Goal: Task Accomplishment & Management: Complete application form

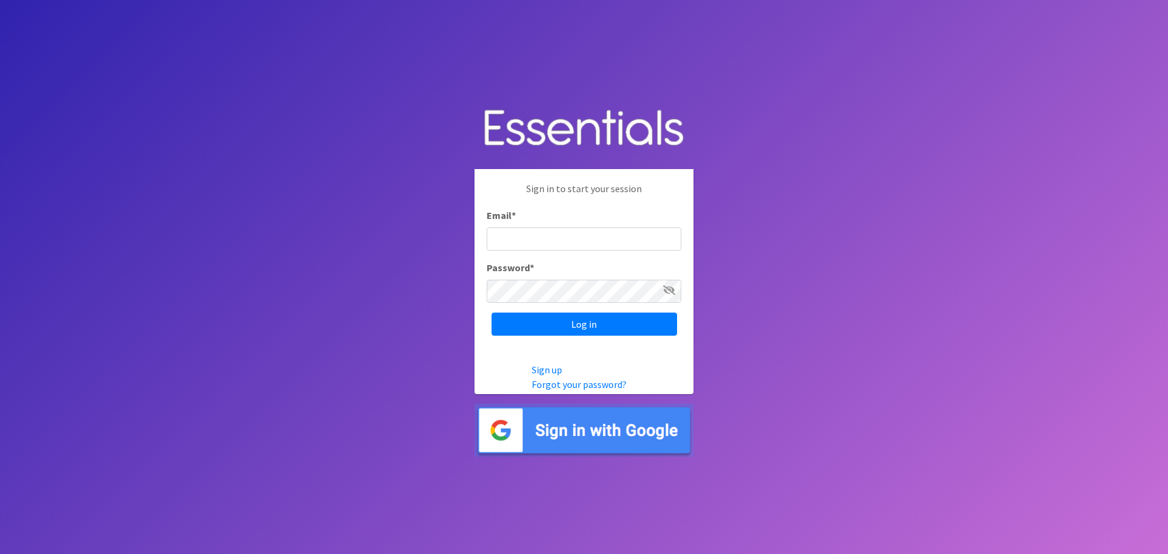
click at [576, 248] on input "Email *" at bounding box center [583, 238] width 195 height 23
type input "[EMAIL_ADDRESS][DOMAIN_NAME]"
click at [491, 313] on input "Log in" at bounding box center [583, 324] width 185 height 23
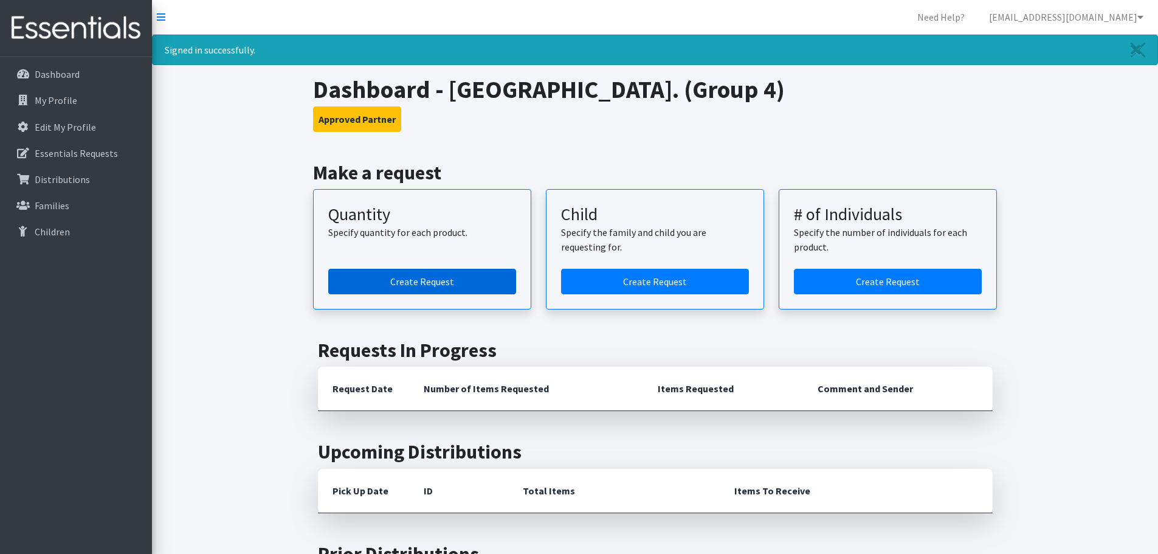
click at [465, 283] on link "Create Request" at bounding box center [422, 282] width 188 height 26
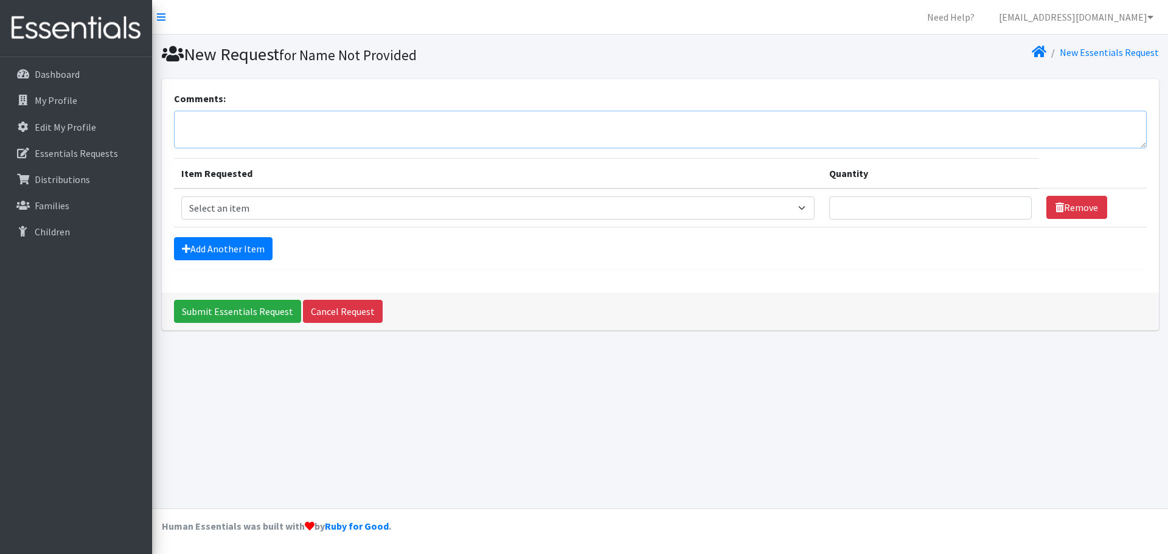
click at [220, 122] on textarea "Comments:" at bounding box center [660, 130] width 972 height 38
type textarea "CL Diapers"
click at [274, 216] on select "Select an item Period Supplies: Mixed Kits (order by bag) Applicator-free tampo…" at bounding box center [497, 207] width 633 height 23
select select "1095"
click at [181, 196] on select "Select an item Period Supplies: Mixed Kits (order by bag) Applicator-free tampo…" at bounding box center [497, 207] width 633 height 23
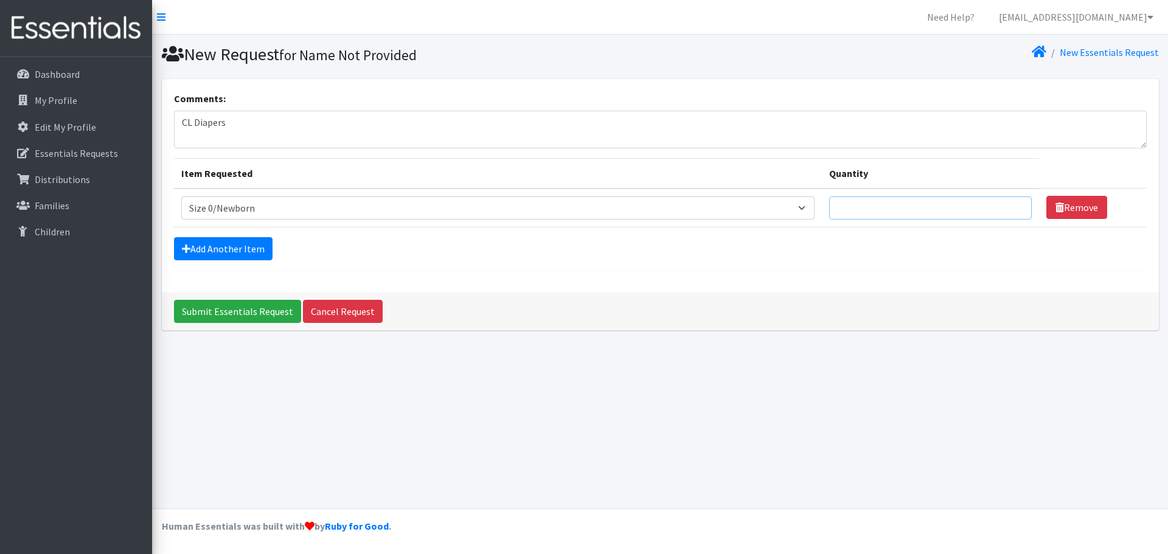
click at [872, 198] on input "Quantity" at bounding box center [930, 207] width 203 height 23
type input "200"
click at [249, 244] on link "Add Another Item" at bounding box center [223, 248] width 99 height 23
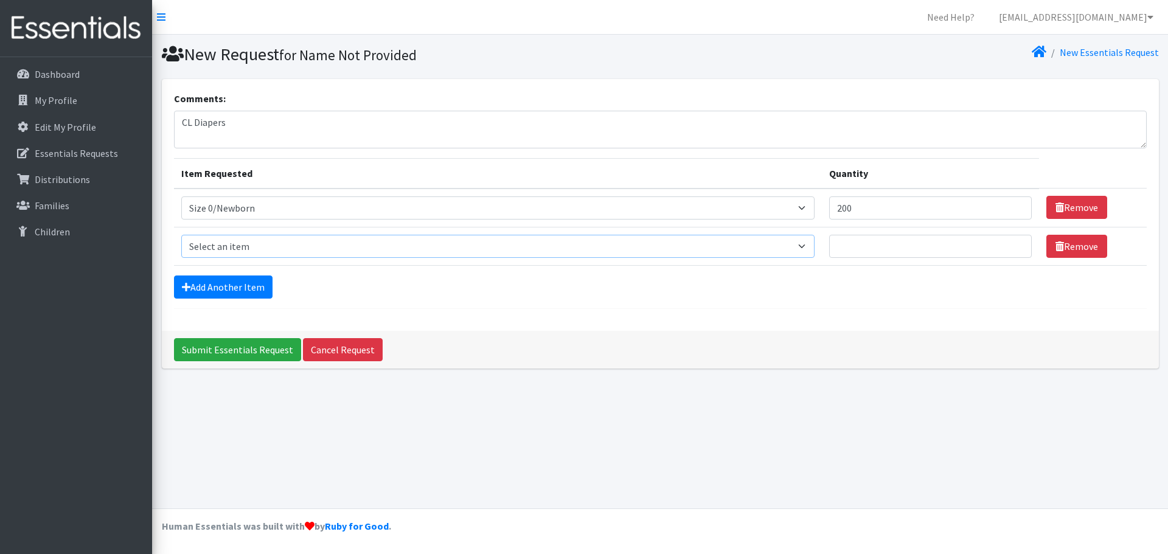
click at [331, 251] on select "Select an item Period Supplies: Mixed Kits (order by bag) Applicator-free tampo…" at bounding box center [497, 246] width 633 height 23
select select "1091"
click at [181, 235] on select "Select an item Period Supplies: Mixed Kits (order by bag) Applicator-free tampo…" at bounding box center [497, 246] width 633 height 23
click at [890, 244] on input "Quantity" at bounding box center [930, 246] width 203 height 23
type input "150"
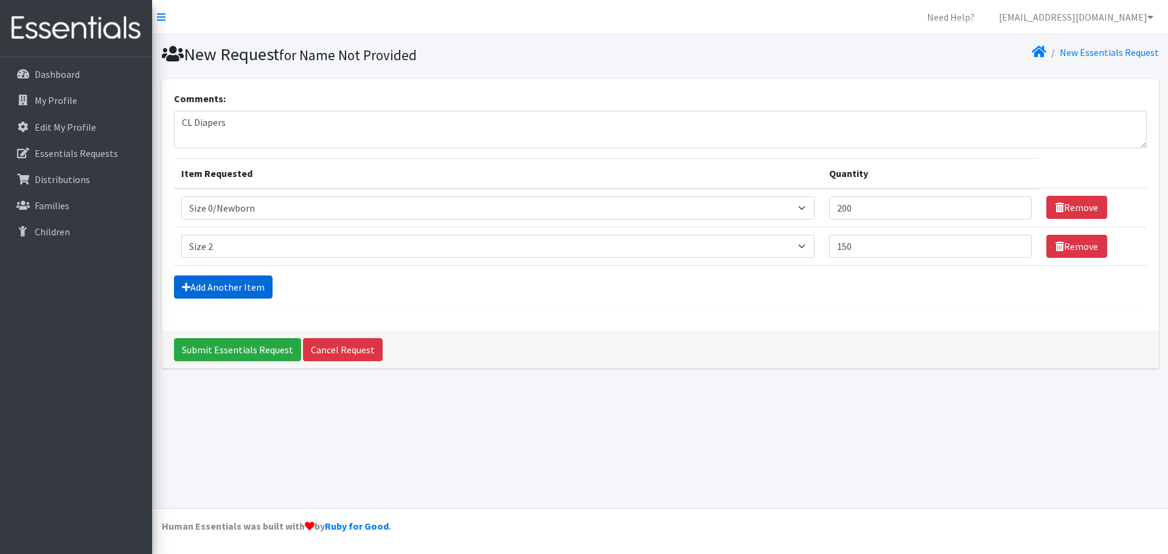
click at [186, 296] on link "Add Another Item" at bounding box center [223, 286] width 99 height 23
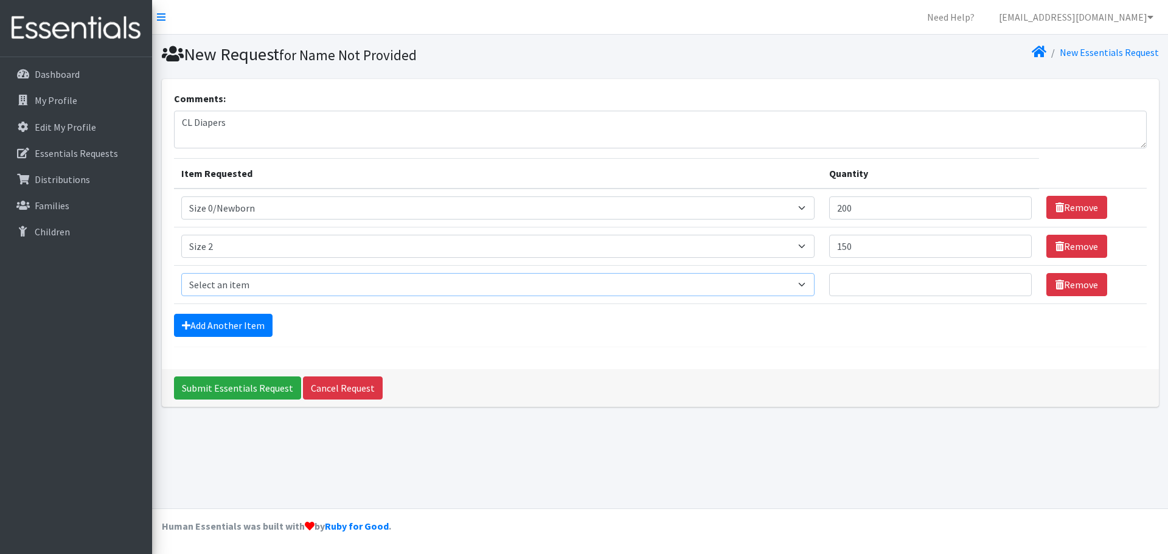
click at [210, 273] on select "Select an item Period Supplies: Mixed Kits (order by bag) Applicator-free tampo…" at bounding box center [497, 284] width 633 height 23
select select "1097"
click at [181, 273] on select "Select an item Period Supplies: Mixed Kits (order by bag) Applicator-free tampo…" at bounding box center [497, 284] width 633 height 23
click at [924, 280] on input "Quantity" at bounding box center [930, 284] width 203 height 23
type input "500"
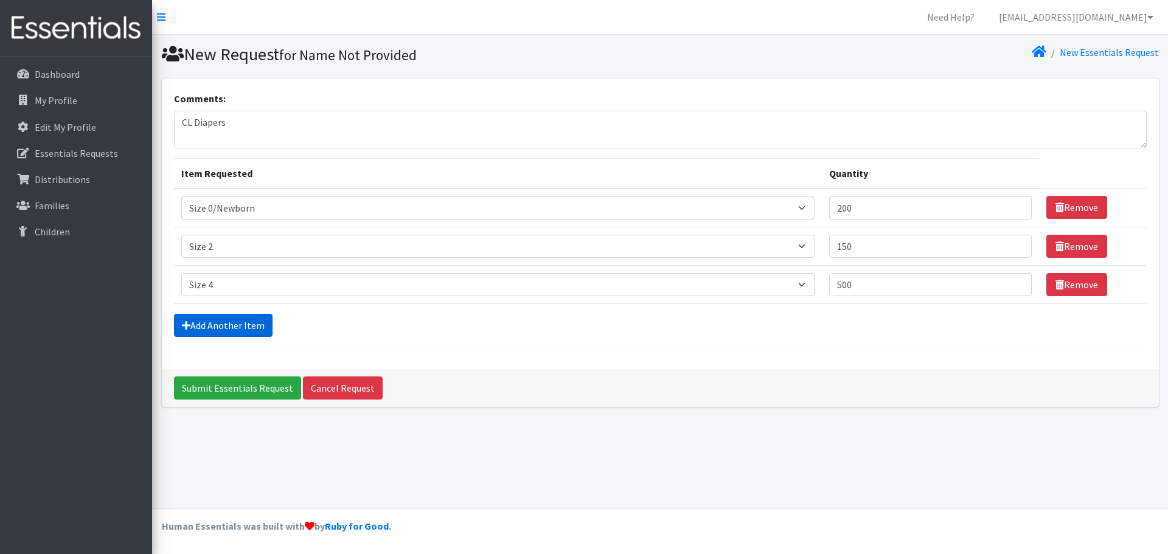
click at [192, 324] on link "Add Another Item" at bounding box center [223, 325] width 99 height 23
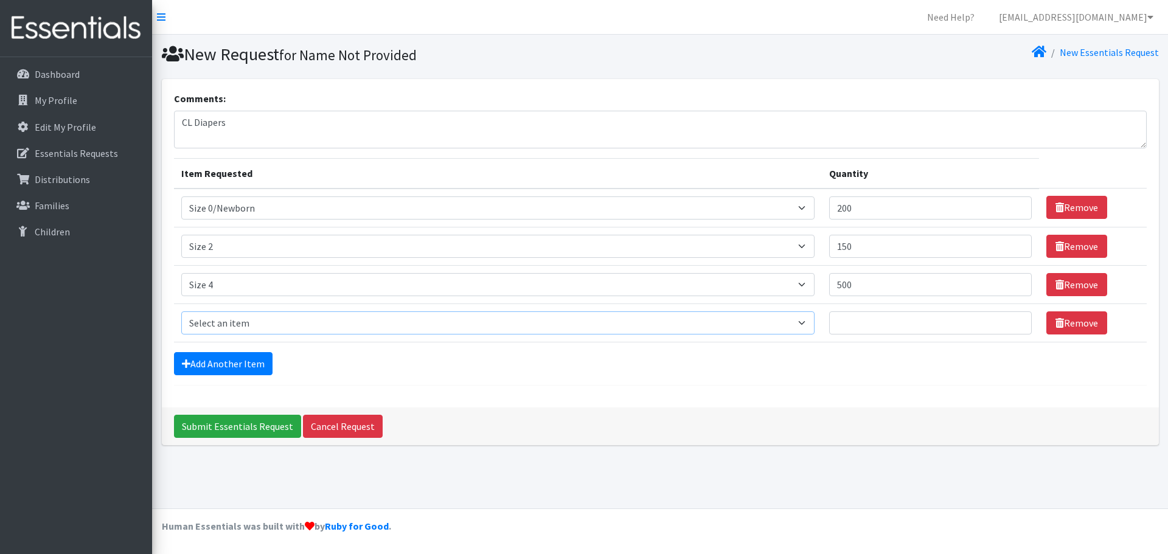
click at [196, 322] on select "Select an item Period Supplies: Mixed Kits (order by bag) Applicator-free tampo…" at bounding box center [497, 322] width 633 height 23
select select "1098"
click at [181, 311] on select "Select an item Period Supplies: Mixed Kits (order by bag) Applicator-free tampo…" at bounding box center [497, 322] width 633 height 23
click at [856, 319] on input "Quantity" at bounding box center [930, 322] width 203 height 23
type input "625"
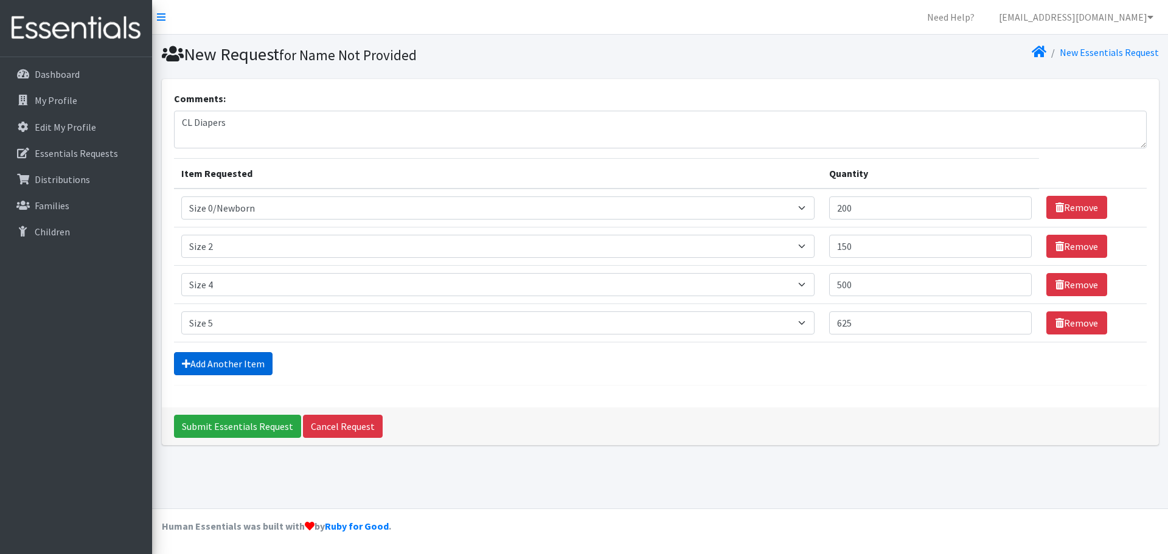
click at [238, 360] on link "Add Another Item" at bounding box center [223, 363] width 99 height 23
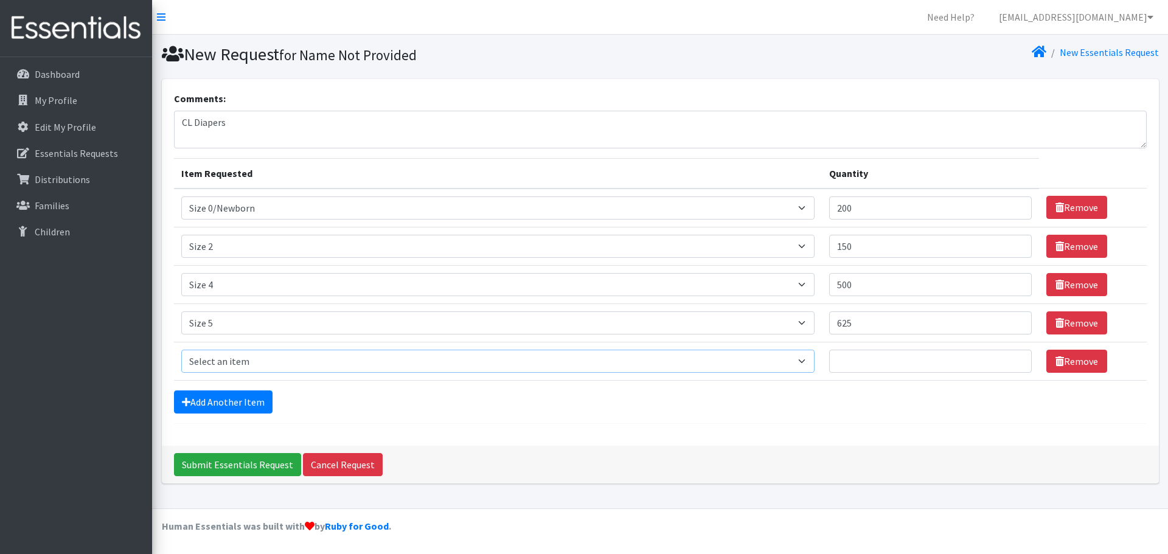
click at [238, 359] on select "Select an item Period Supplies: Mixed Kits (order by bag) Applicator-free tampo…" at bounding box center [497, 361] width 633 height 23
select select "1100"
click at [181, 350] on select "Select an item Period Supplies: Mixed Kits (order by bag) Applicator-free tampo…" at bounding box center [497, 361] width 633 height 23
click at [907, 354] on input "Quantity" at bounding box center [930, 361] width 203 height 23
type input "500"
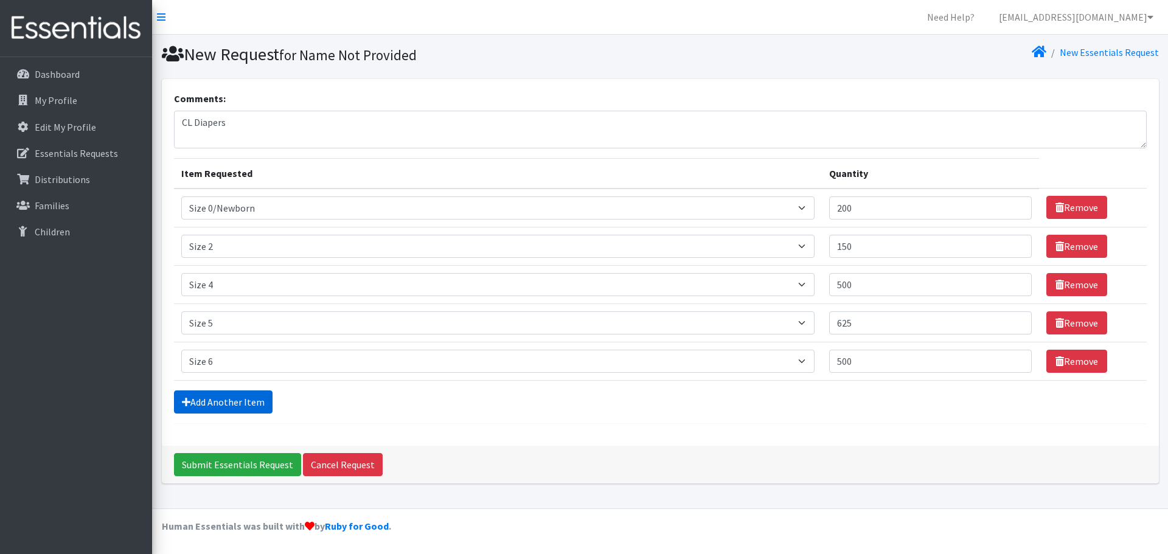
click at [243, 410] on link "Add Another Item" at bounding box center [223, 401] width 99 height 23
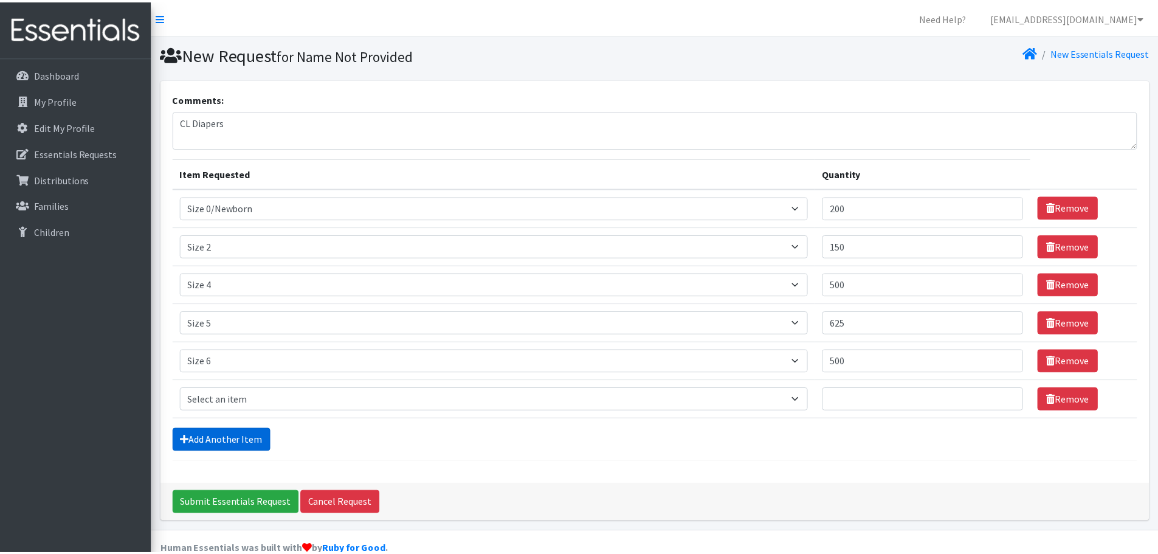
scroll to position [23, 0]
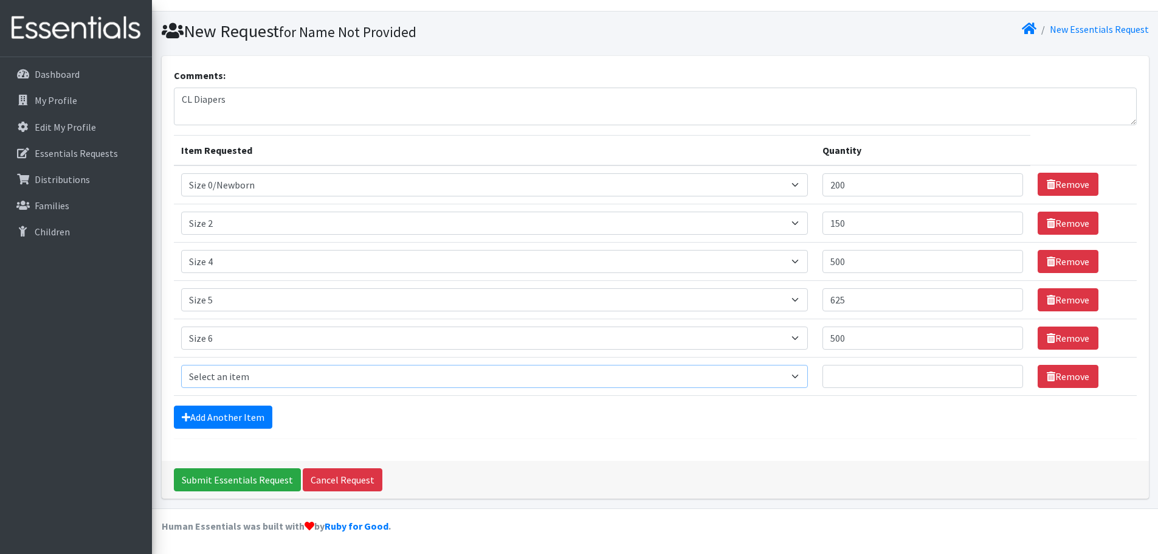
click at [226, 375] on select "Select an item Period Supplies: Mixed Kits (order by bag) Applicator-free tampo…" at bounding box center [494, 376] width 627 height 23
select select "1107"
click at [181, 365] on select "Select an item Period Supplies: Mixed Kits (order by bag) Applicator-free tampo…" at bounding box center [494, 376] width 627 height 23
click at [873, 372] on input "Quantity" at bounding box center [923, 376] width 201 height 23
type input "60"
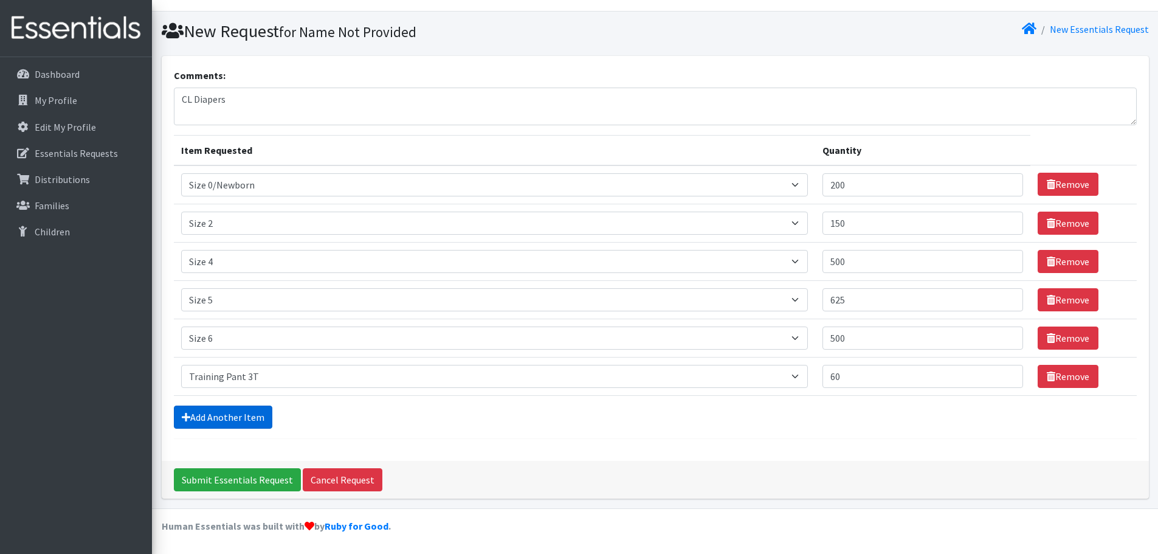
click at [249, 414] on link "Add Another Item" at bounding box center [223, 417] width 99 height 23
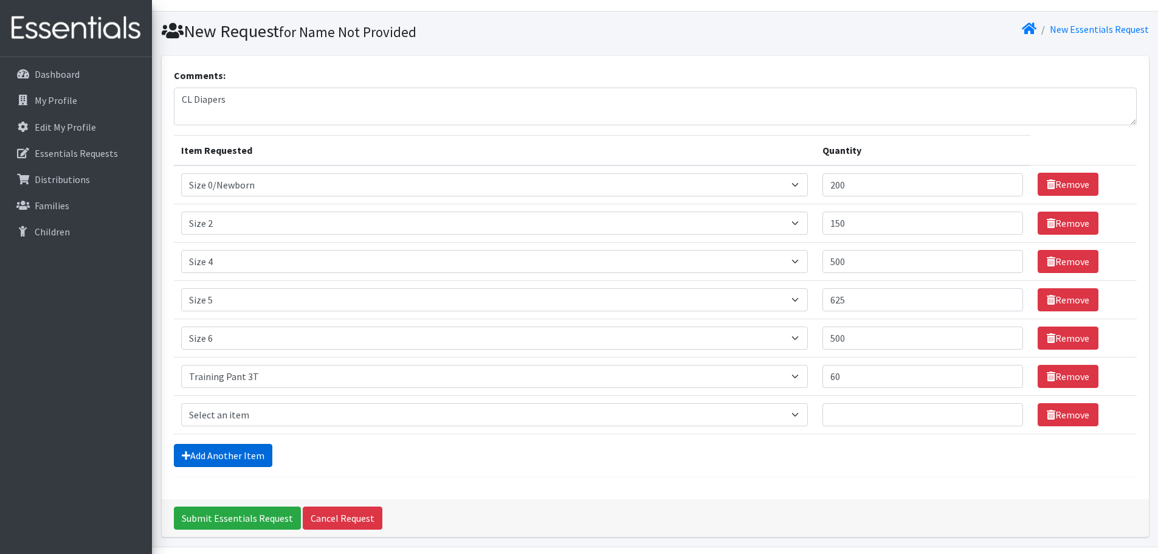
scroll to position [61, 0]
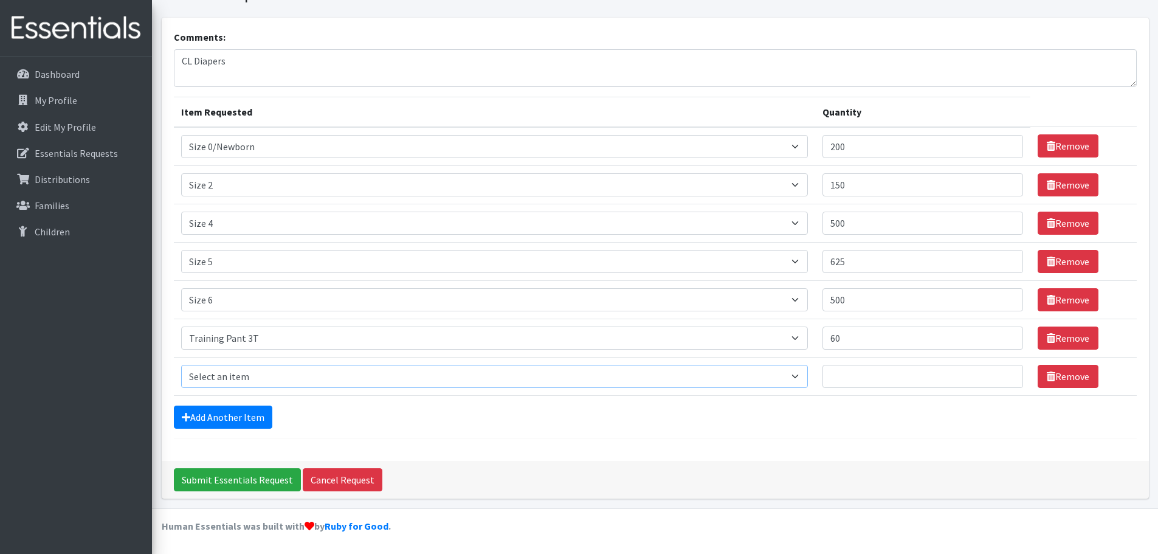
click at [237, 375] on select "Select an item Period Supplies: Mixed Kits (order by bag) Applicator-free tampo…" at bounding box center [494, 376] width 627 height 23
select select "1093"
click at [181, 365] on select "Select an item Period Supplies: Mixed Kits (order by bag) Applicator-free tampo…" at bounding box center [494, 376] width 627 height 23
click at [892, 369] on input "Quantity" at bounding box center [923, 376] width 201 height 23
type input "70"
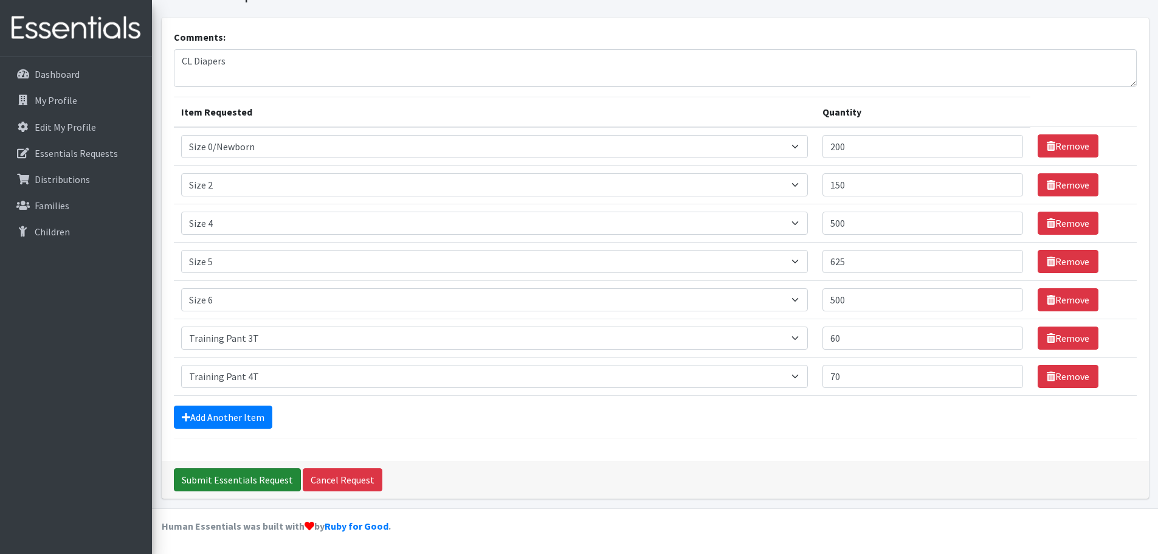
click at [263, 479] on input "Submit Essentials Request" at bounding box center [237, 479] width 127 height 23
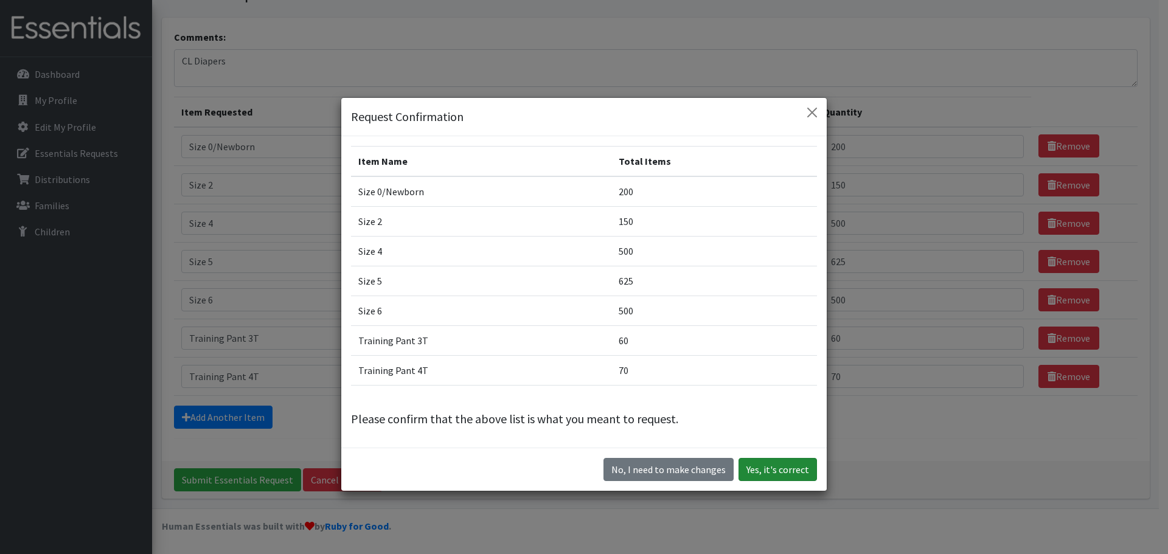
click at [753, 468] on button "Yes, it's correct" at bounding box center [777, 469] width 78 height 23
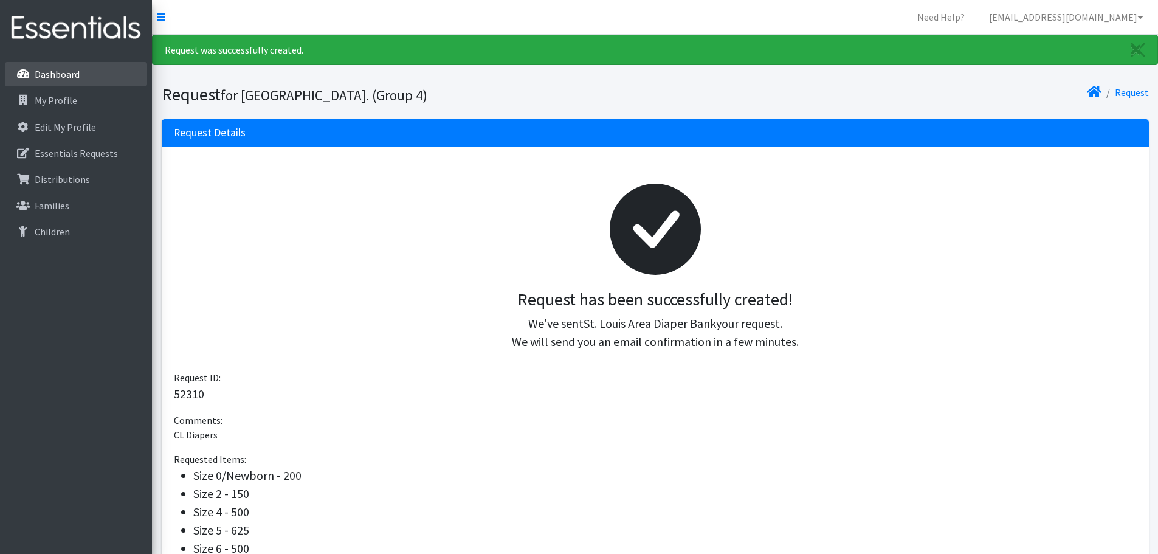
click at [78, 71] on p "Dashboard" at bounding box center [57, 74] width 45 height 12
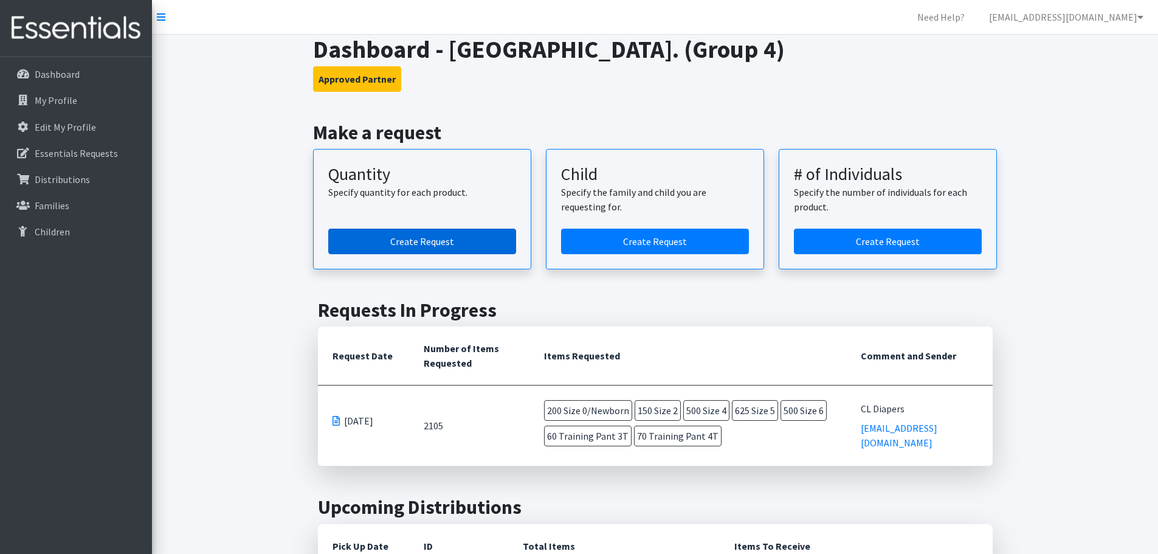
click at [454, 244] on link "Create Request" at bounding box center [422, 242] width 188 height 26
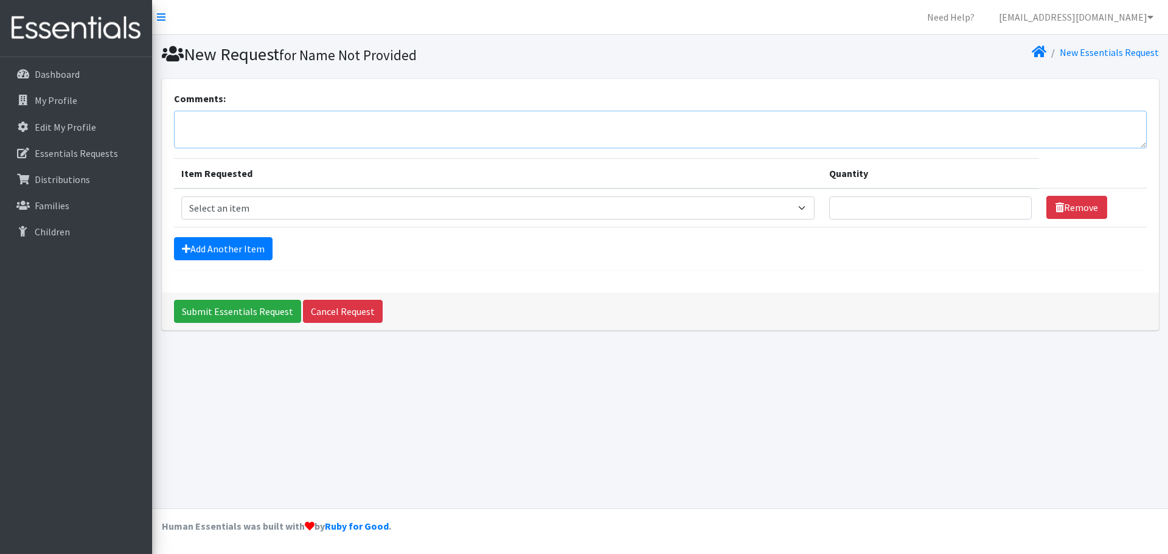
click at [541, 137] on textarea "Comments:" at bounding box center [660, 130] width 972 height 38
type textarea "CP Diapers"
click at [254, 211] on select "Select an item Period Supplies: Mixed Kits (order by bag) Applicator-free tampo…" at bounding box center [497, 207] width 633 height 23
select select "1091"
click at [181, 196] on select "Select an item Period Supplies: Mixed Kits (order by bag) Applicator-free tampo…" at bounding box center [497, 207] width 633 height 23
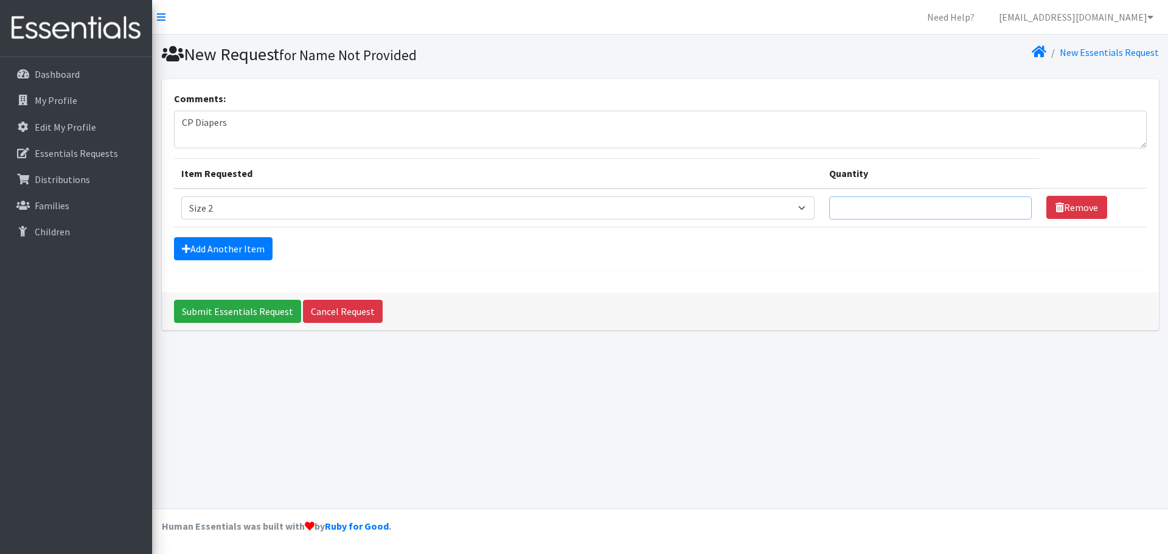
click at [867, 210] on input "Quantity" at bounding box center [930, 207] width 203 height 23
type input "175"
click at [221, 311] on input "Submit Essentials Request" at bounding box center [237, 311] width 127 height 23
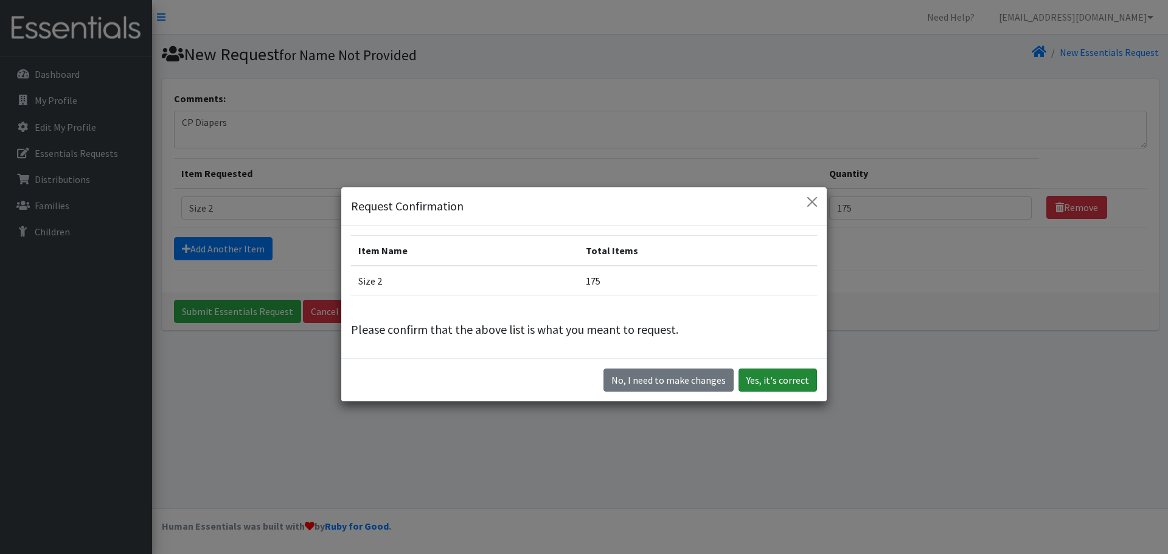
click at [766, 379] on button "Yes, it's correct" at bounding box center [777, 380] width 78 height 23
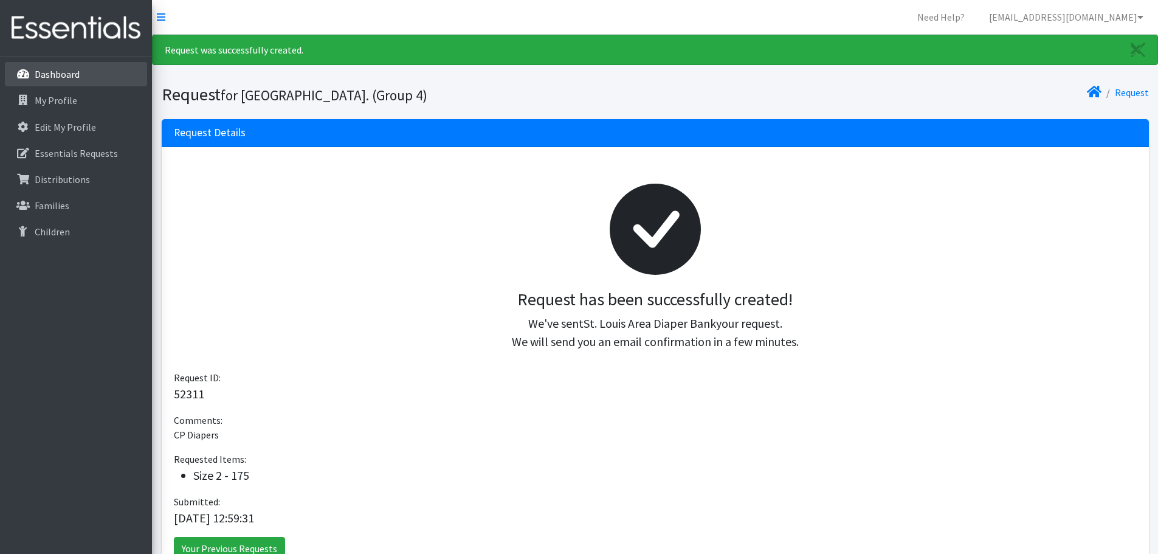
click at [46, 80] on p "Dashboard" at bounding box center [57, 74] width 45 height 12
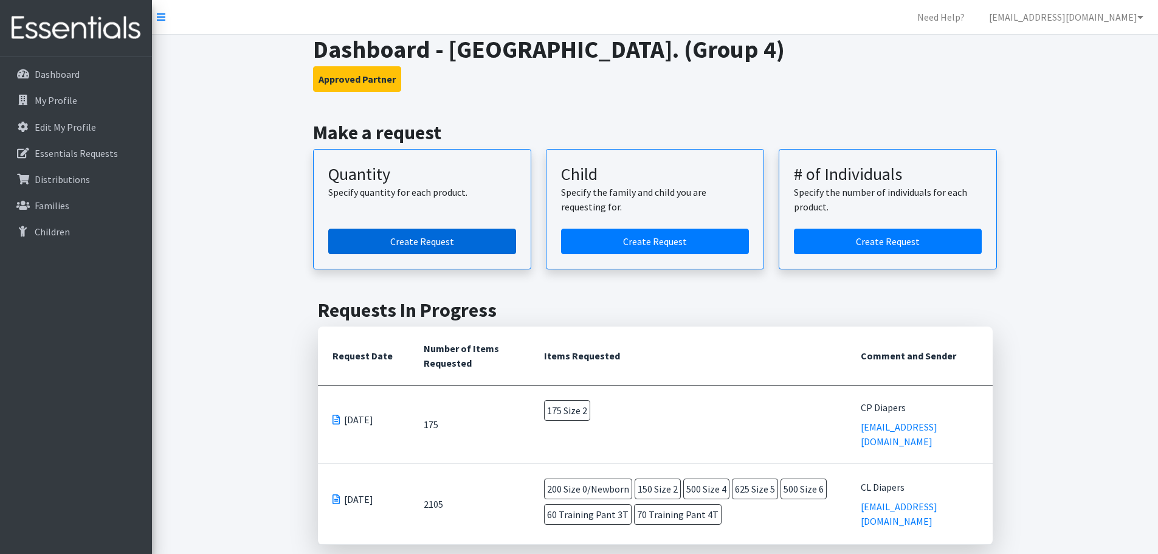
click at [367, 250] on link "Create Request" at bounding box center [422, 242] width 188 height 26
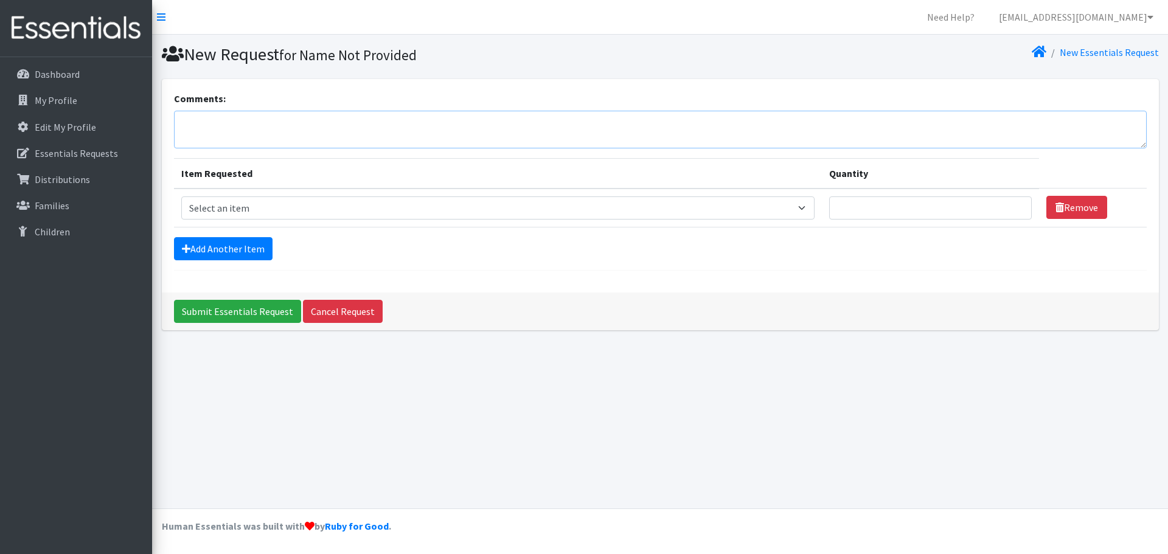
click at [457, 117] on textarea "Comments:" at bounding box center [660, 130] width 972 height 38
click at [192, 126] on textarea "DA Diapers" at bounding box center [660, 130] width 972 height 38
type textarea "WA Diapers"
click at [243, 206] on select "Select an item Period Supplies: Mixed Kits (order by bag) Applicator-free tampo…" at bounding box center [497, 207] width 633 height 23
click at [275, 202] on select "Select an item Period Supplies: Mixed Kits (order by bag) Applicator-free tampo…" at bounding box center [497, 207] width 633 height 23
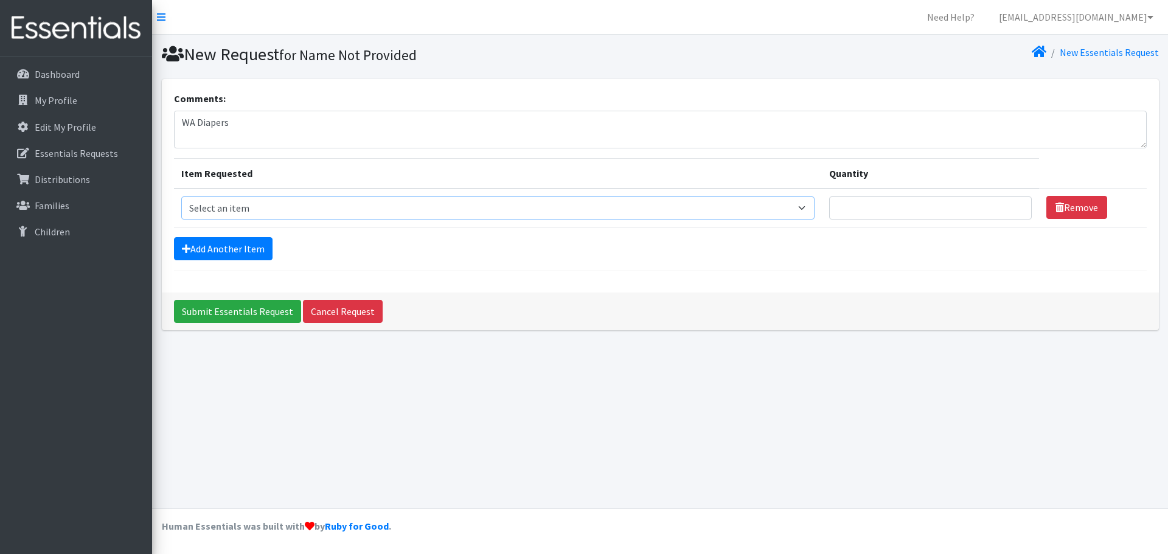
click at [263, 203] on select "Select an item Period Supplies: Mixed Kits (order by bag) Applicator-free tampo…" at bounding box center [497, 207] width 633 height 23
select select "1094"
click at [181, 196] on select "Select an item Period Supplies: Mixed Kits (order by bag) Applicator-free tampo…" at bounding box center [497, 207] width 633 height 23
click at [862, 210] on input "Quantity" at bounding box center [930, 207] width 203 height 23
type input "2000"
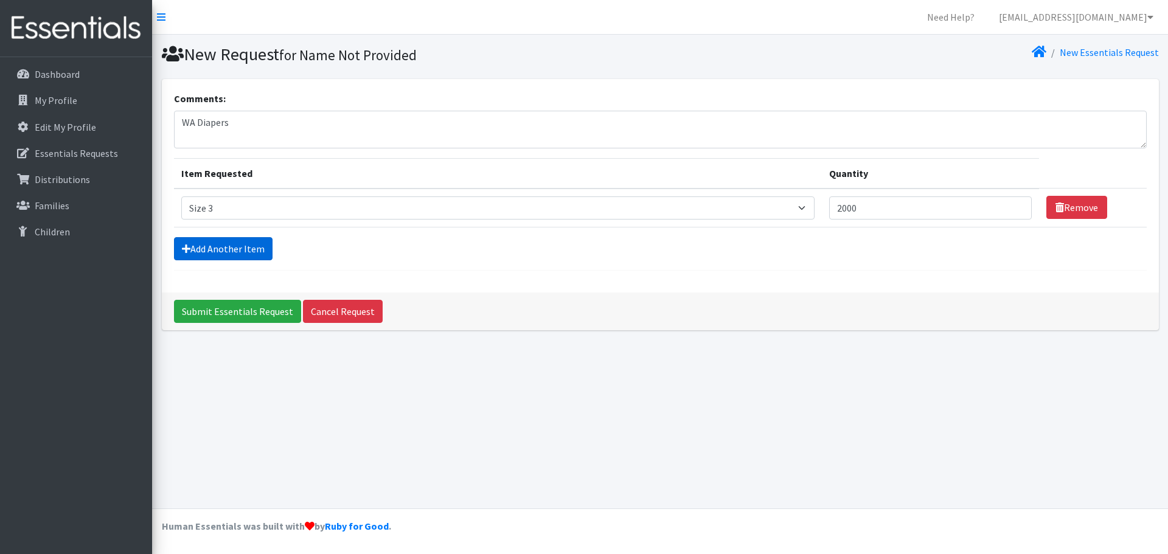
click at [243, 243] on link "Add Another Item" at bounding box center [223, 248] width 99 height 23
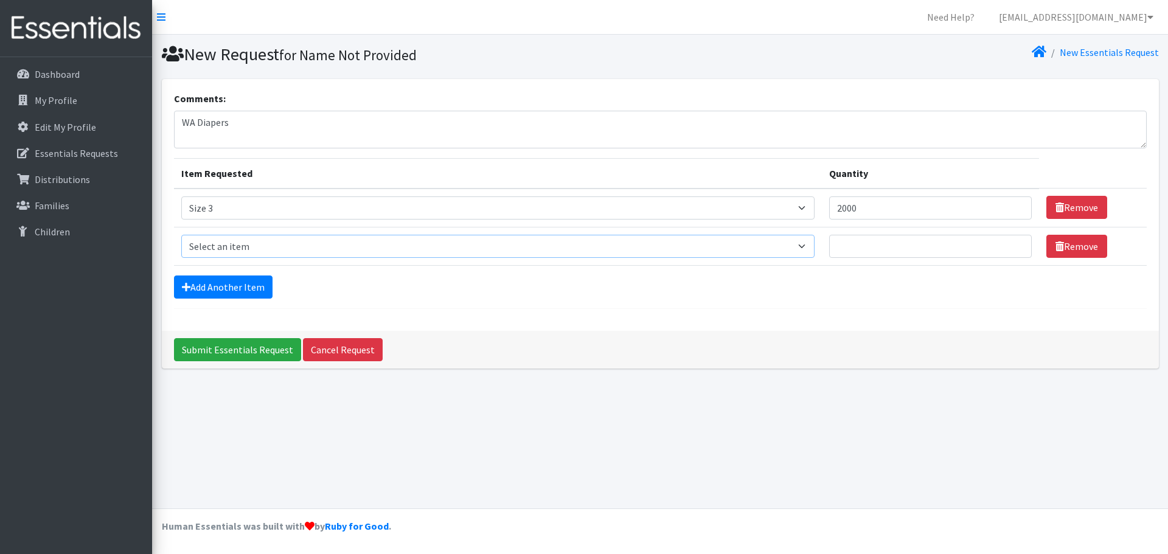
click at [243, 243] on select "Select an item Period Supplies: Mixed Kits (order by bag) Applicator-free tampo…" at bounding box center [497, 246] width 633 height 23
select select "1097"
click at [181, 235] on select "Select an item Period Supplies: Mixed Kits (order by bag) Applicator-free tampo…" at bounding box center [497, 246] width 633 height 23
click at [882, 248] on input "Quantity" at bounding box center [930, 246] width 203 height 23
click at [938, 243] on input "Quantity" at bounding box center [930, 246] width 203 height 23
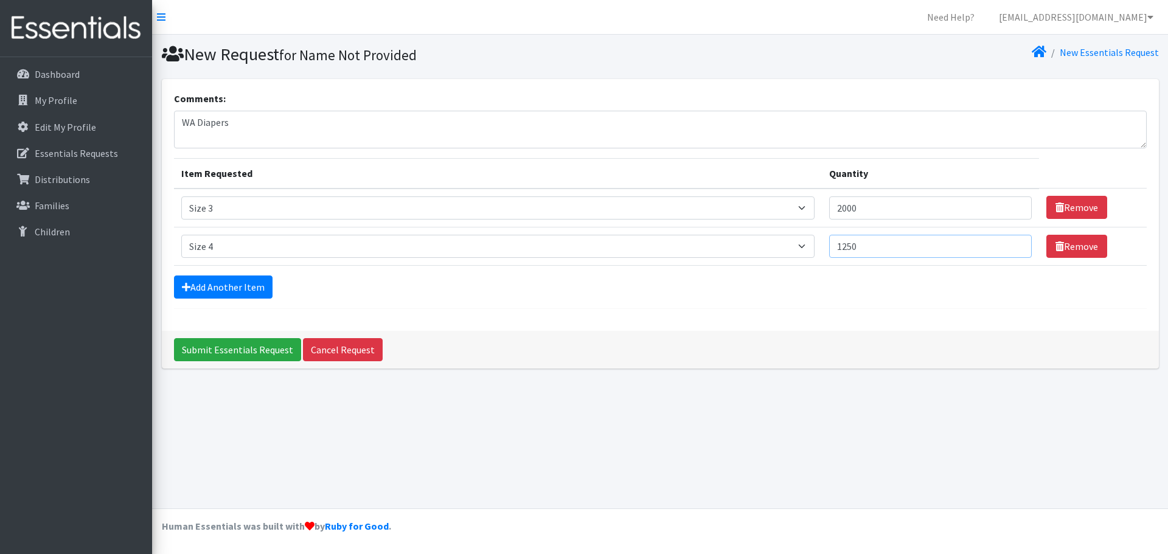
type input "1250"
click at [217, 286] on link "Add Another Item" at bounding box center [223, 286] width 99 height 23
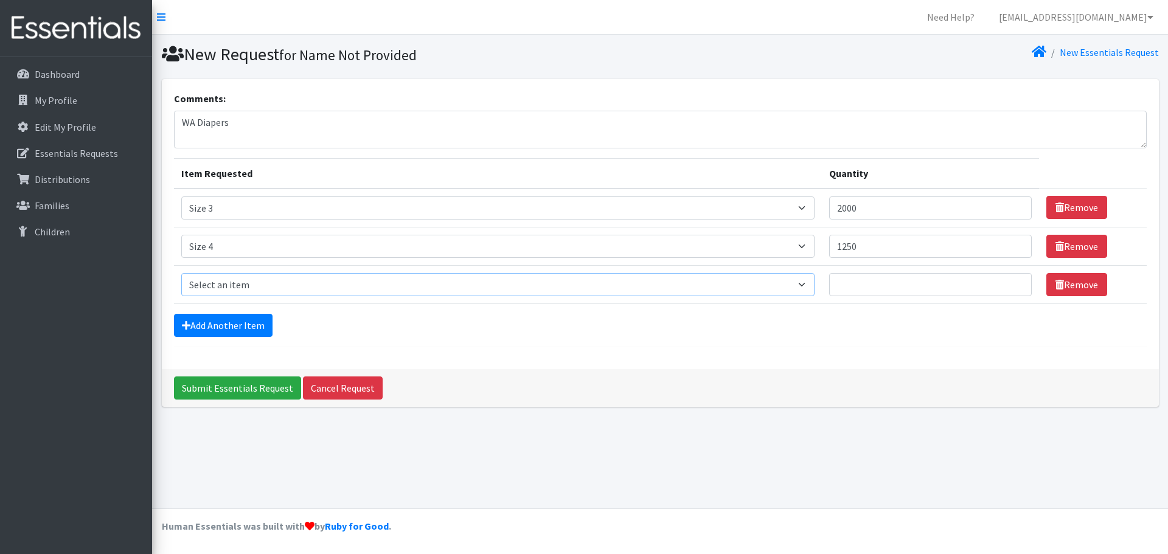
click at [220, 283] on select "Select an item Period Supplies: Mixed Kits (order by bag) Applicator-free tampo…" at bounding box center [497, 284] width 633 height 23
select select "1098"
click at [181, 273] on select "Select an item Period Supplies: Mixed Kits (order by bag) Applicator-free tampo…" at bounding box center [497, 284] width 633 height 23
click at [854, 287] on input "Quantity" at bounding box center [930, 284] width 203 height 23
type input "1250"
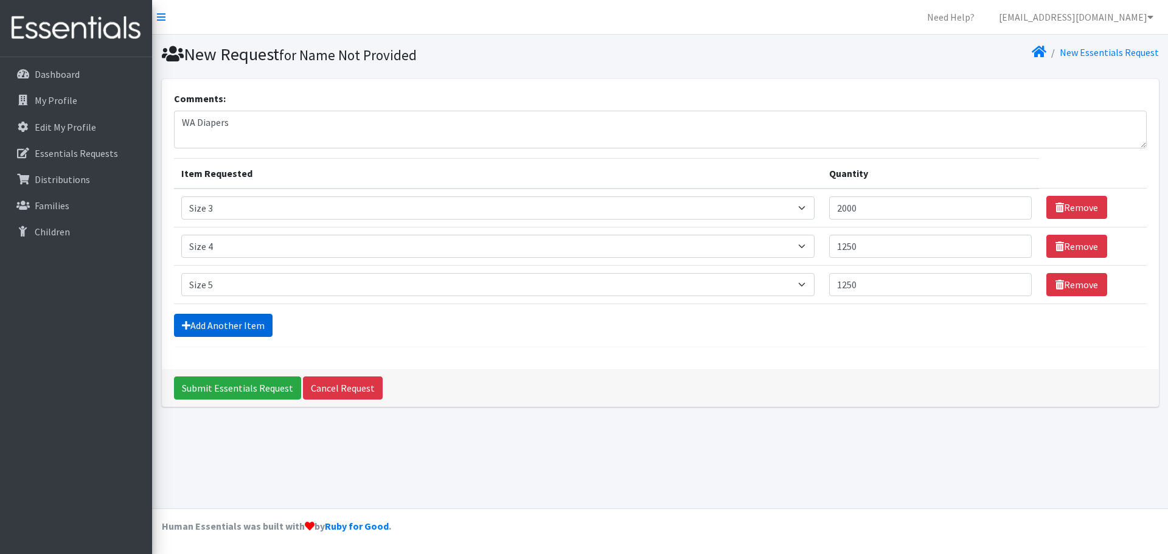
click at [244, 326] on link "Add Another Item" at bounding box center [223, 325] width 99 height 23
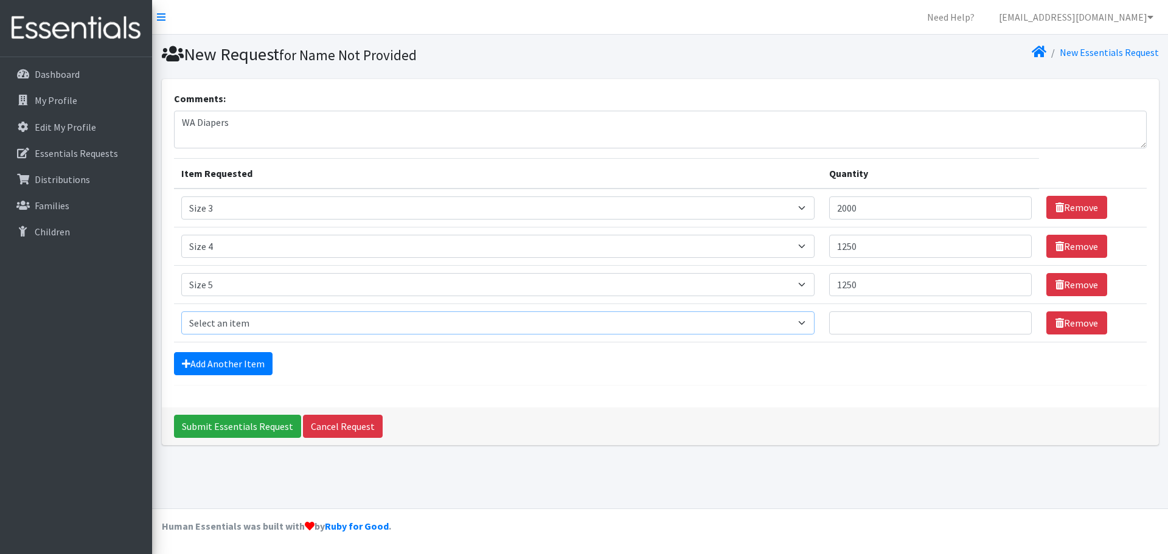
click at [244, 316] on select "Select an item Period Supplies: Mixed Kits (order by bag) Applicator-free tampo…" at bounding box center [497, 322] width 633 height 23
select select "1107"
click at [181, 311] on select "Select an item Period Supplies: Mixed Kits (order by bag) Applicator-free tampo…" at bounding box center [497, 322] width 633 height 23
click at [862, 316] on input "Quantity" at bounding box center [930, 322] width 203 height 23
type input "200"
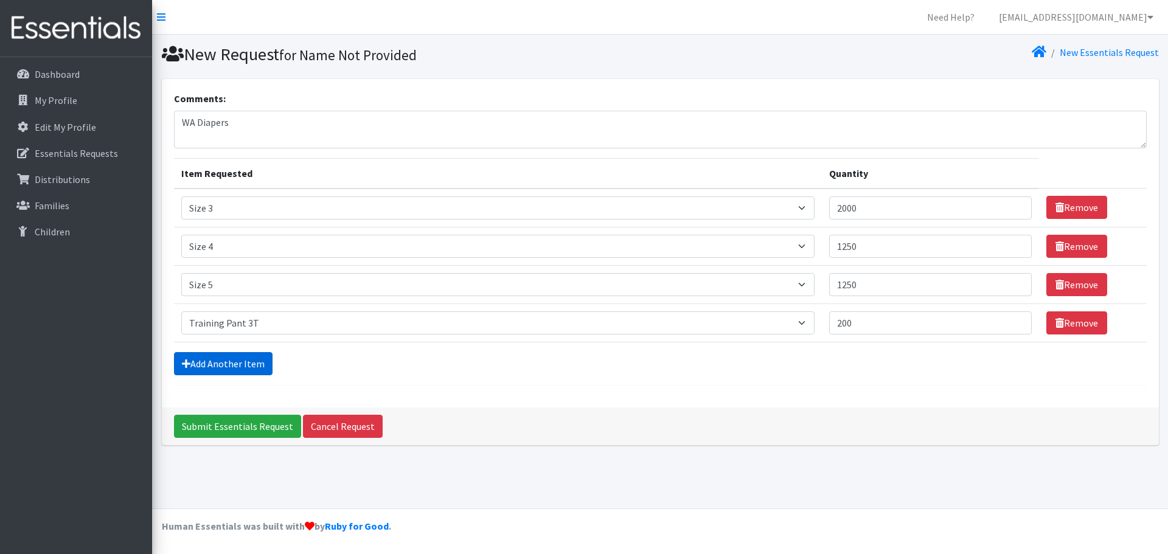
click at [240, 365] on link "Add Another Item" at bounding box center [223, 363] width 99 height 23
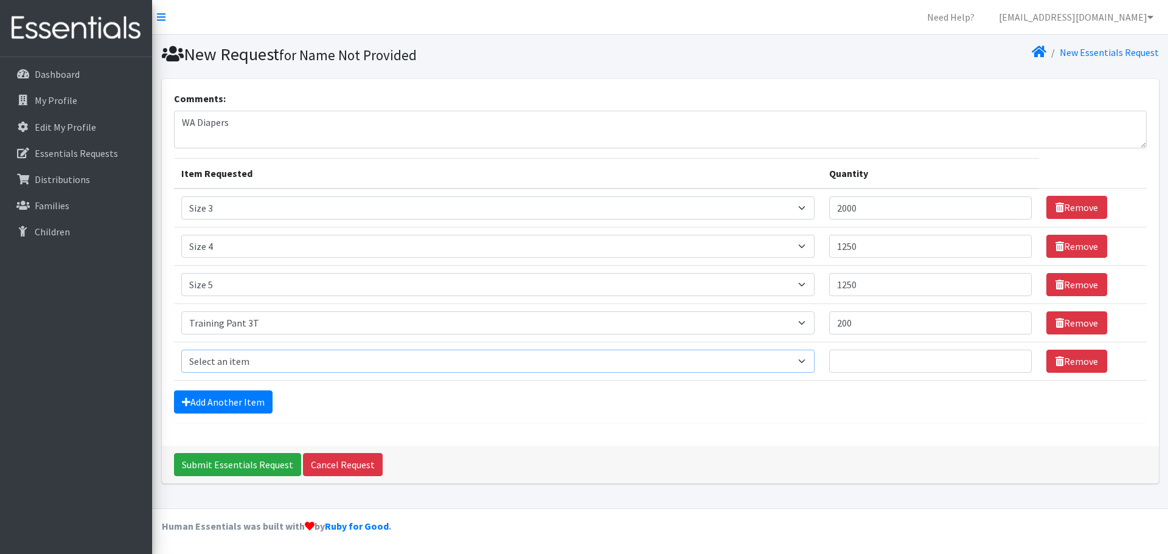
click at [241, 358] on select "Select an item Period Supplies: Mixed Kits (order by bag) Applicator-free tampo…" at bounding box center [497, 361] width 633 height 23
select select "1093"
click at [181, 350] on select "Select an item Period Supplies: Mixed Kits (order by bag) Applicator-free tampo…" at bounding box center [497, 361] width 633 height 23
click at [894, 359] on input "Quantity" at bounding box center [930, 361] width 203 height 23
type input "4"
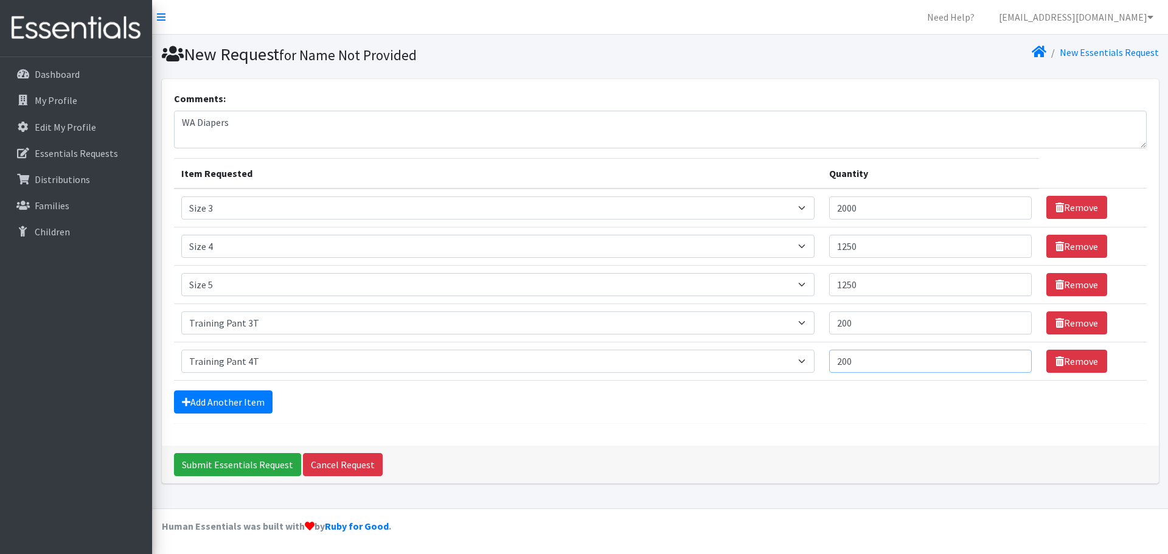
type input "200"
click at [243, 471] on input "Submit Essentials Request" at bounding box center [237, 464] width 127 height 23
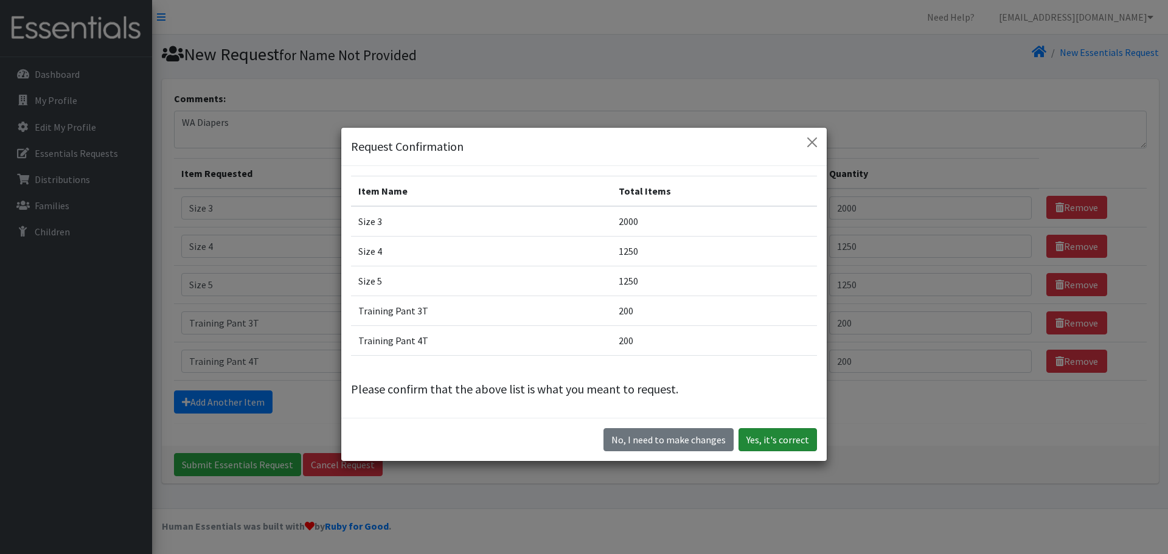
click at [750, 441] on button "Yes, it's correct" at bounding box center [777, 439] width 78 height 23
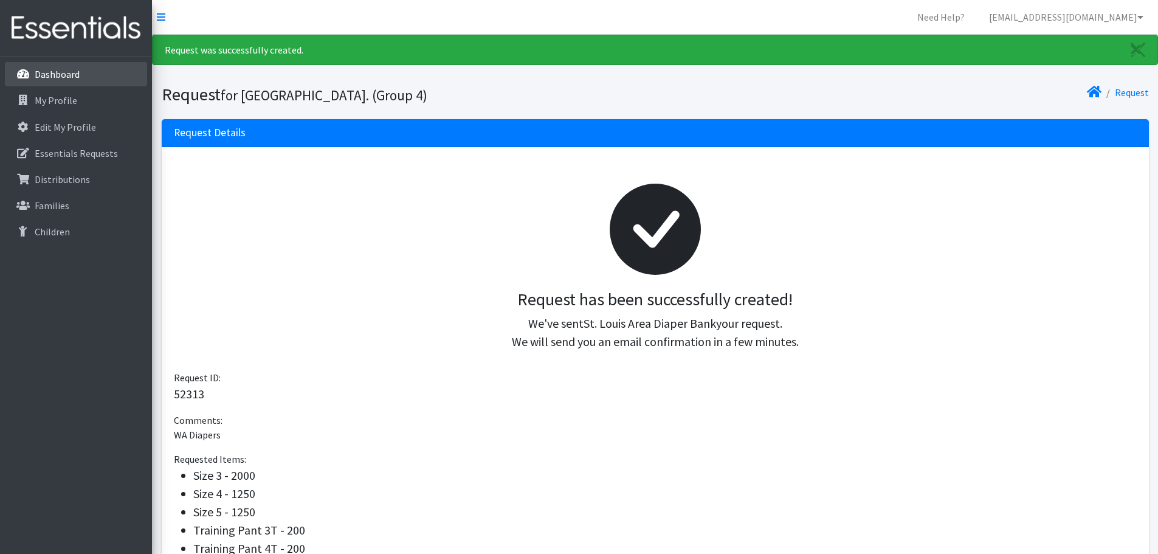
click at [47, 77] on p "Dashboard" at bounding box center [57, 74] width 45 height 12
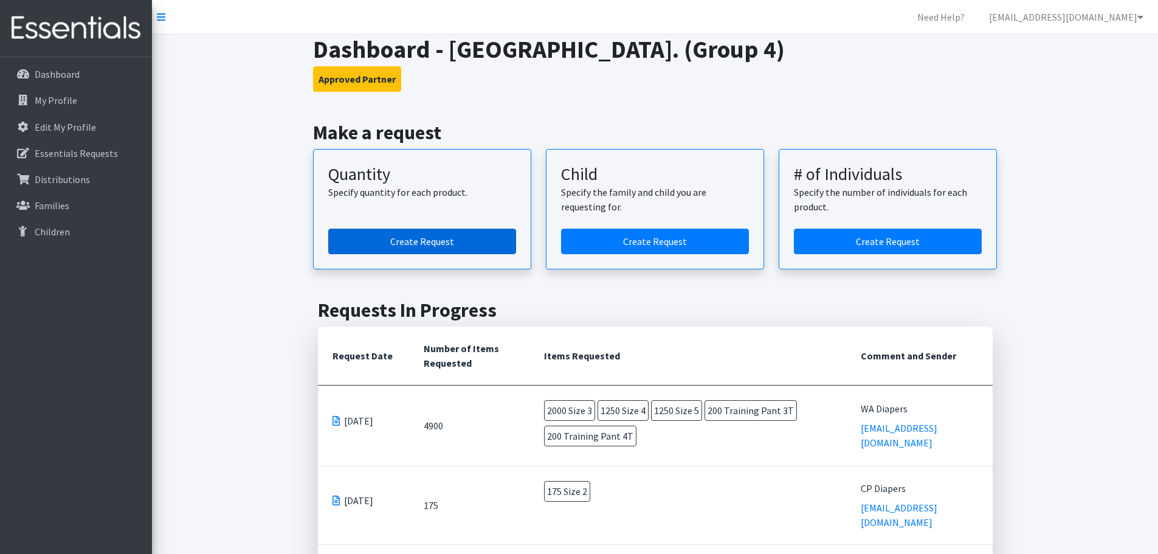
click at [485, 242] on link "Create Request" at bounding box center [422, 242] width 188 height 26
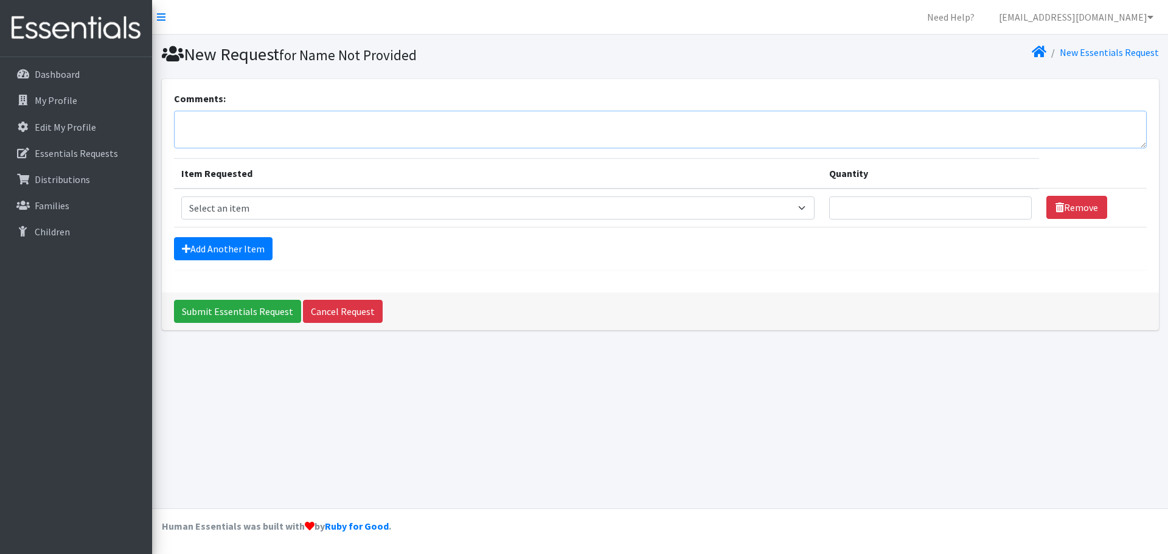
click at [218, 128] on textarea "Comments:" at bounding box center [660, 130] width 972 height 38
type textarea "Period Supplies"
click at [262, 210] on select "Select an item Period Supplies: Mixed Kits (order by bag) Applicator-free tampo…" at bounding box center [497, 207] width 633 height 23
select select "8798"
click at [181, 196] on select "Select an item Period Supplies: Mixed Kits (order by bag) Applicator-free tampo…" at bounding box center [497, 207] width 633 height 23
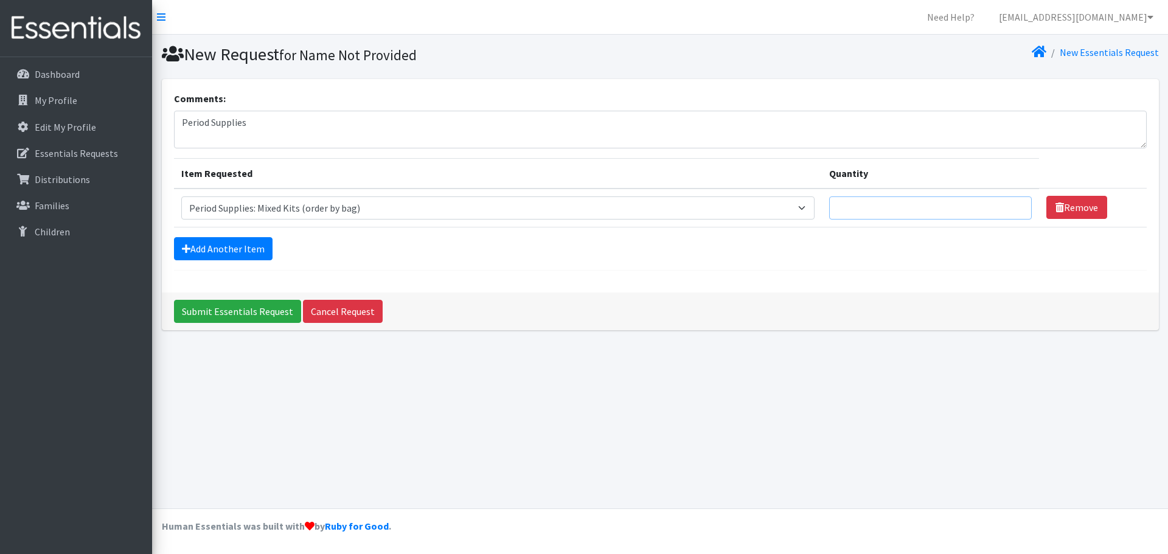
click at [862, 207] on input "Quantity" at bounding box center [930, 207] width 203 height 23
type input "15"
click at [225, 249] on link "Add Another Item" at bounding box center [223, 248] width 99 height 23
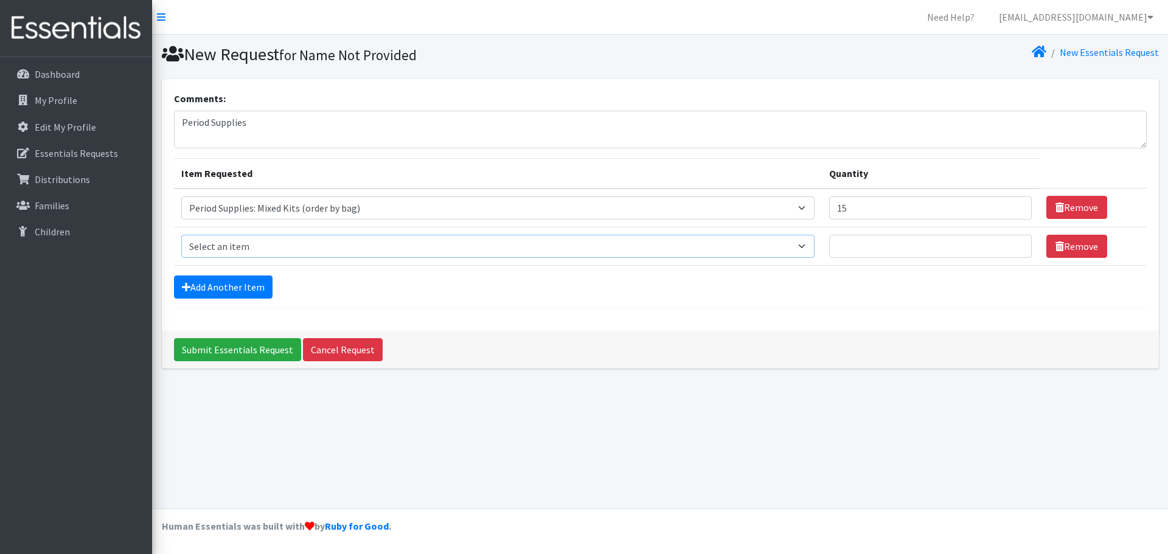
click at [309, 248] on select "Select an item Period Supplies: Mixed Kits (order by bag) Applicator-free tampo…" at bounding box center [497, 246] width 633 height 23
select select "10361"
click at [181, 235] on select "Select an item Period Supplies: Mixed Kits (order by bag) Applicator-free tampo…" at bounding box center [497, 246] width 633 height 23
click at [851, 246] on input "Quantity" at bounding box center [930, 246] width 203 height 23
type input "4"
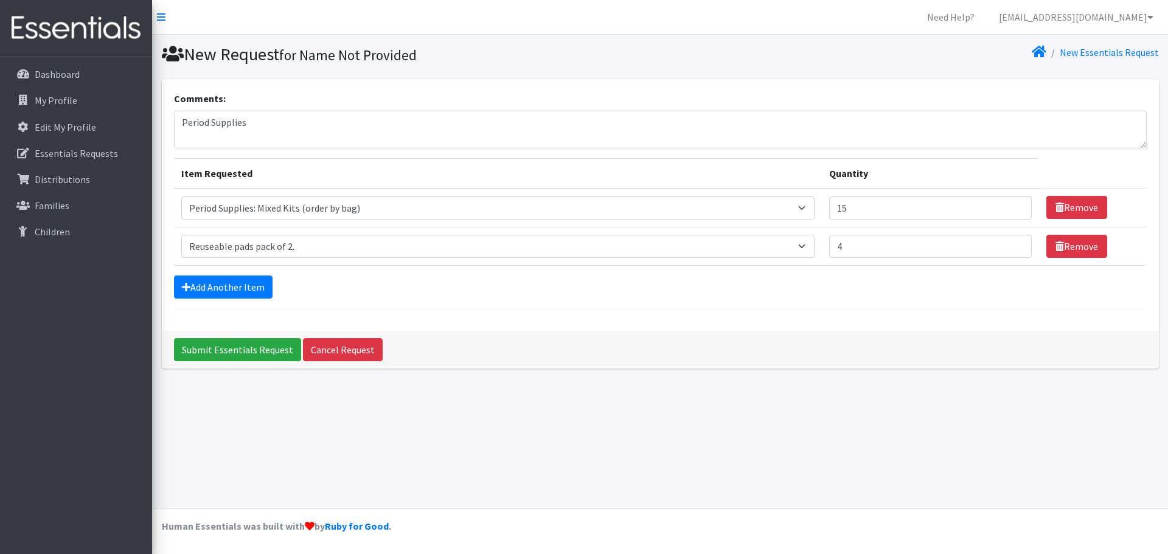
click at [784, 308] on hr at bounding box center [660, 308] width 972 height 1
click at [228, 355] on input "Submit Essentials Request" at bounding box center [237, 349] width 127 height 23
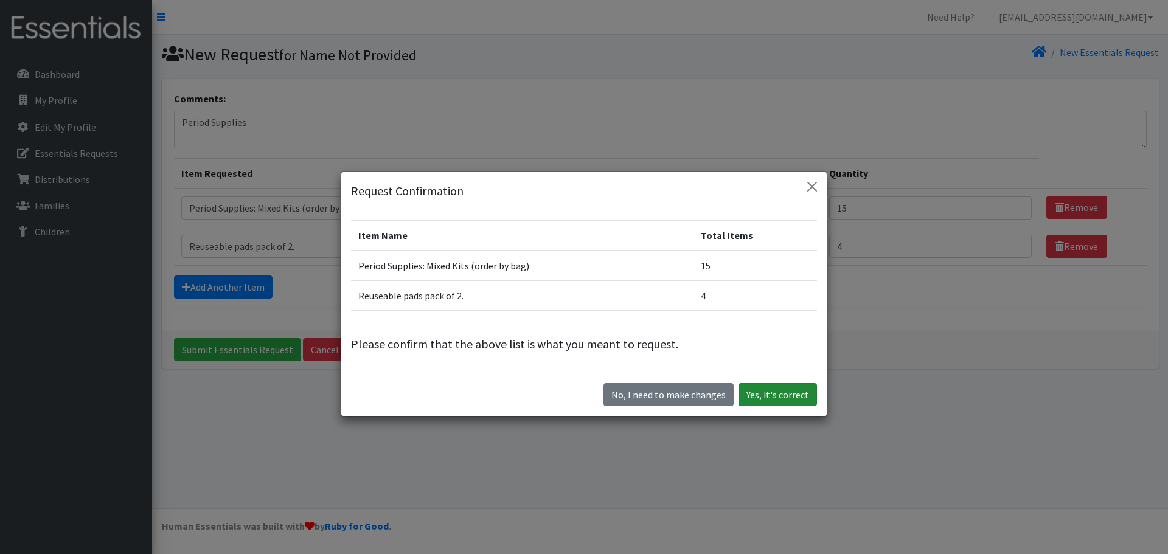
click at [763, 384] on button "Yes, it's correct" at bounding box center [777, 394] width 78 height 23
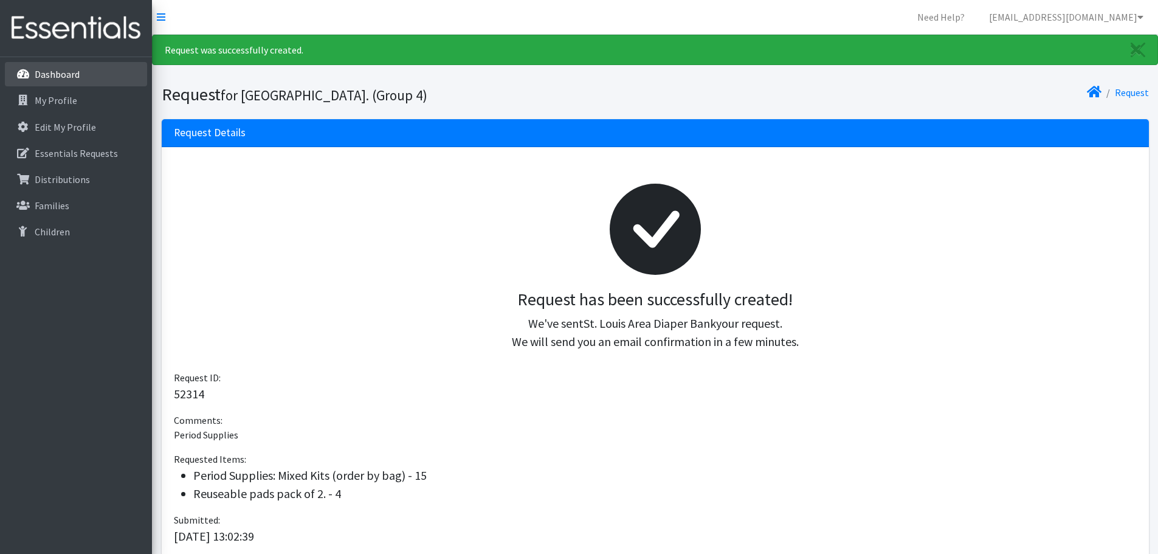
click at [44, 62] on link "Dashboard" at bounding box center [76, 74] width 142 height 24
